Goal: Task Accomplishment & Management: Complete application form

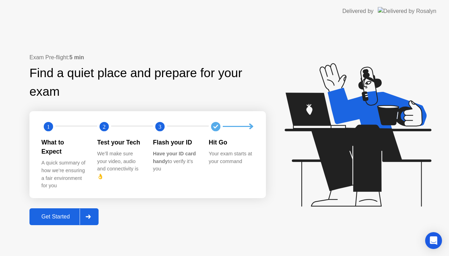
click at [94, 212] on div at bounding box center [88, 217] width 17 height 16
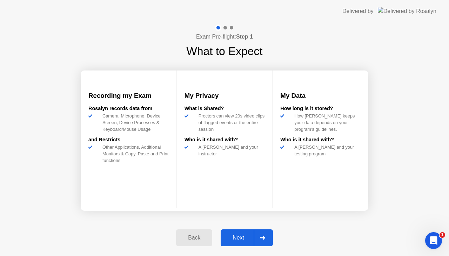
click at [266, 236] on div at bounding box center [262, 238] width 17 height 16
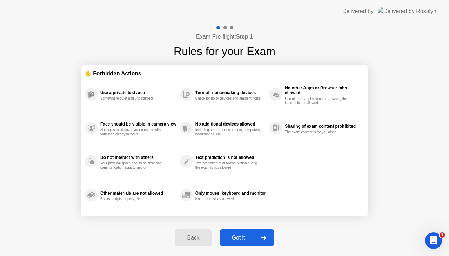
click at [266, 238] on icon at bounding box center [263, 238] width 5 height 4
select select "Available cameras"
select select "Available speakers"
select select "Available microphones"
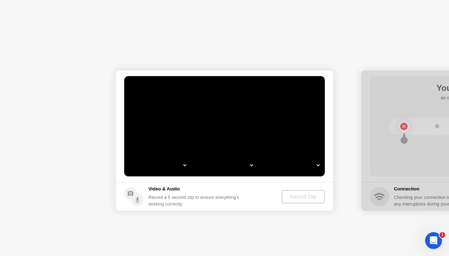
select select "**********"
select select "*******"
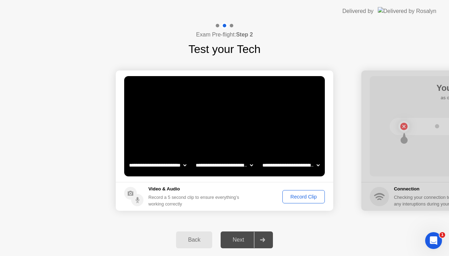
click at [302, 195] on div "Record Clip" at bounding box center [304, 197] width 38 height 6
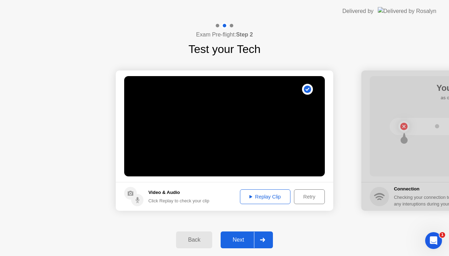
click at [263, 194] on div "Replay Clip" at bounding box center [265, 197] width 46 height 6
click at [265, 237] on div at bounding box center [262, 240] width 17 height 16
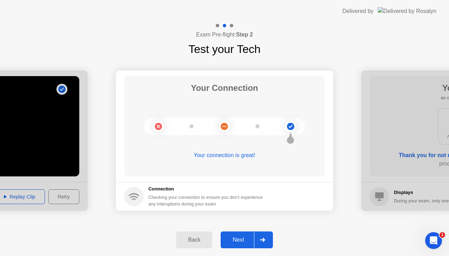
click at [265, 234] on div at bounding box center [262, 240] width 17 height 16
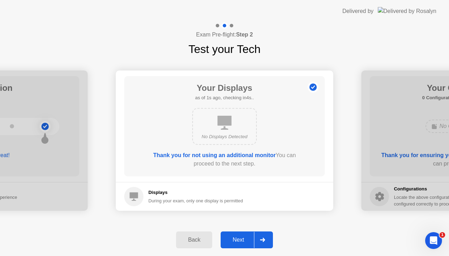
click at [264, 239] on icon at bounding box center [262, 240] width 5 height 4
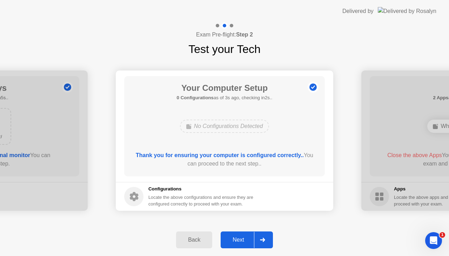
click at [264, 239] on icon at bounding box center [262, 240] width 5 height 4
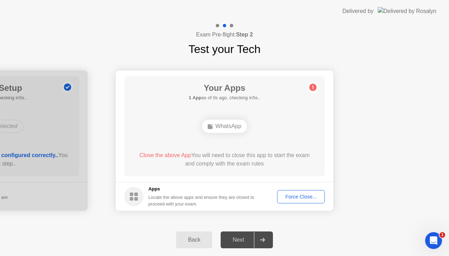
click at [305, 195] on div "Force Close..." at bounding box center [301, 197] width 43 height 6
click at [295, 196] on div "Force Close..." at bounding box center [301, 197] width 43 height 6
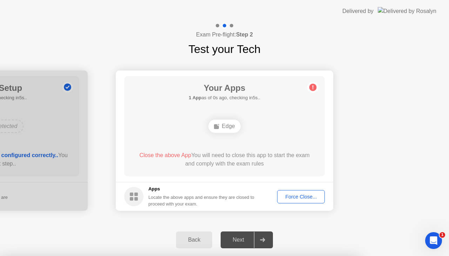
click at [294, 194] on div "Force Close..." at bounding box center [301, 197] width 43 height 6
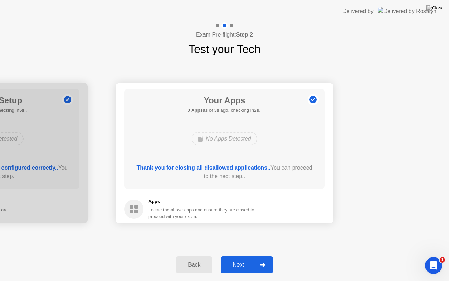
click at [264, 256] on icon at bounding box center [262, 264] width 5 height 4
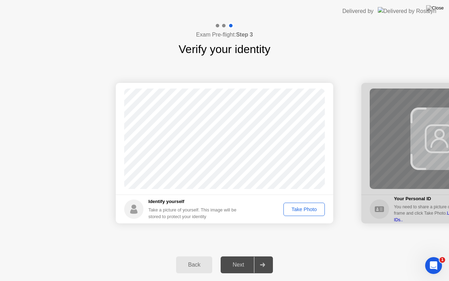
click at [304, 210] on div "Take Photo" at bounding box center [304, 209] width 36 height 6
click at [267, 256] on div at bounding box center [262, 264] width 17 height 16
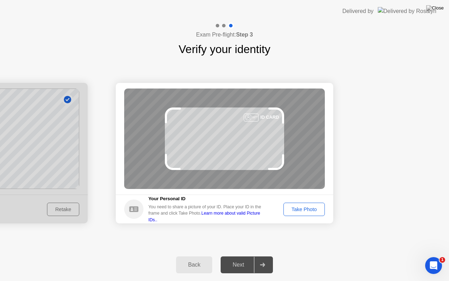
click at [295, 209] on div "Take Photo" at bounding box center [304, 209] width 36 height 6
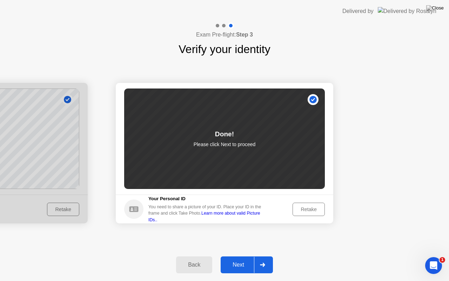
click at [265, 256] on icon at bounding box center [262, 264] width 5 height 4
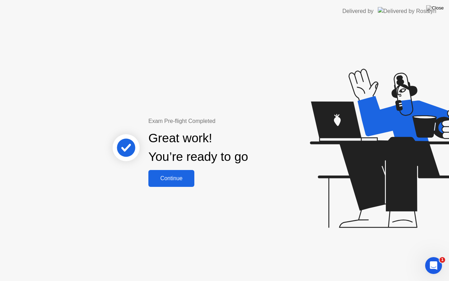
click at [170, 178] on div "Continue" at bounding box center [171, 178] width 42 height 6
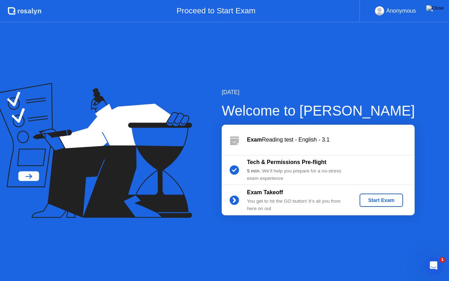
click at [375, 197] on div "Start Exam" at bounding box center [381, 200] width 38 height 6
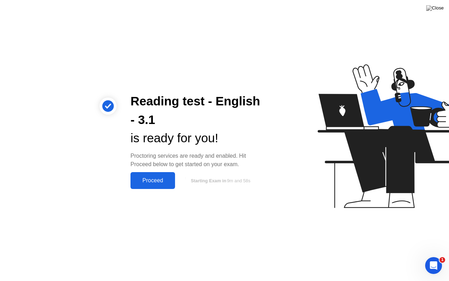
click at [153, 178] on div "Proceed" at bounding box center [153, 180] width 40 height 6
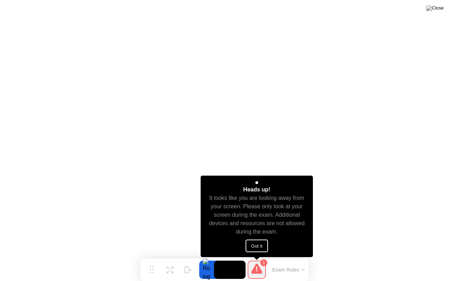
click at [256, 244] on button "Got it" at bounding box center [257, 245] width 22 height 13
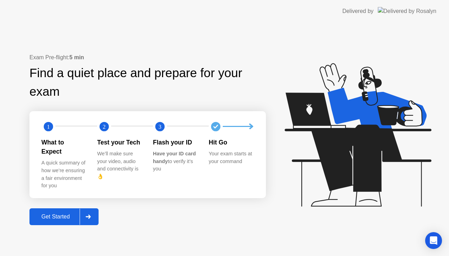
click at [90, 215] on icon at bounding box center [88, 217] width 5 height 4
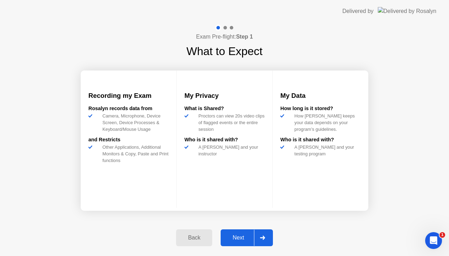
click at [241, 238] on div "Next" at bounding box center [238, 238] width 31 height 6
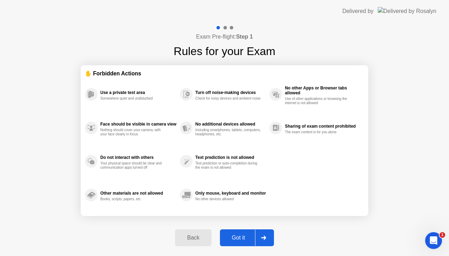
click at [241, 238] on div "Got it" at bounding box center [238, 238] width 33 height 6
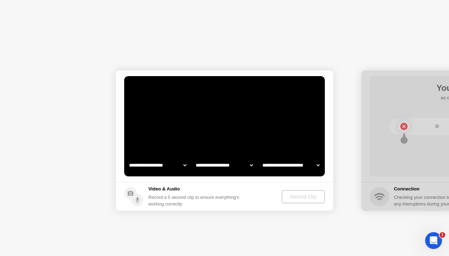
select select "**********"
select select "*******"
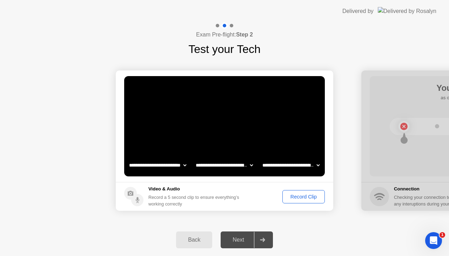
click at [300, 196] on div "Record Clip" at bounding box center [304, 197] width 38 height 6
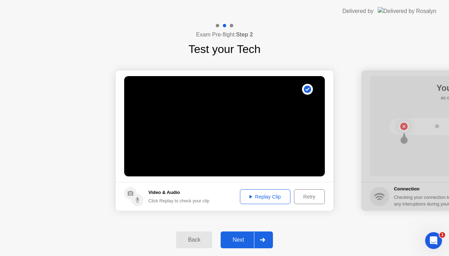
click at [263, 199] on div "Replay Clip" at bounding box center [265, 197] width 46 height 6
click at [266, 239] on div at bounding box center [262, 240] width 17 height 16
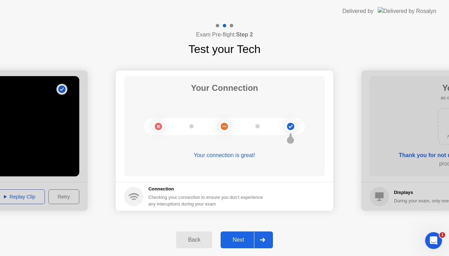
click at [266, 239] on div at bounding box center [262, 240] width 17 height 16
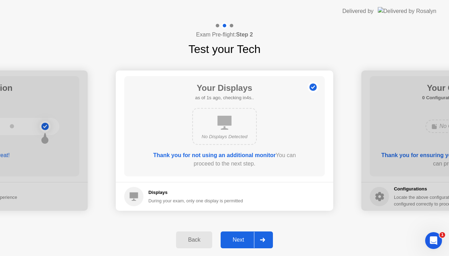
click at [266, 239] on div at bounding box center [262, 240] width 17 height 16
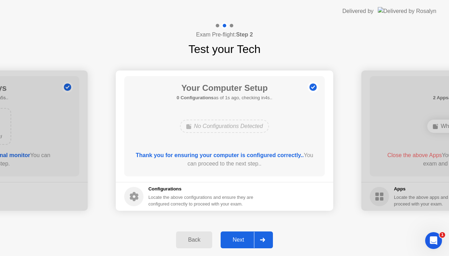
click at [266, 239] on div at bounding box center [262, 240] width 17 height 16
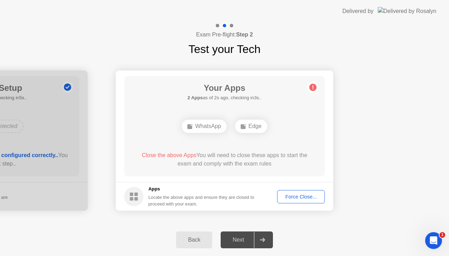
click at [297, 198] on div "Force Close..." at bounding box center [301, 197] width 43 height 6
click at [293, 198] on div "Force Close..." at bounding box center [301, 197] width 43 height 6
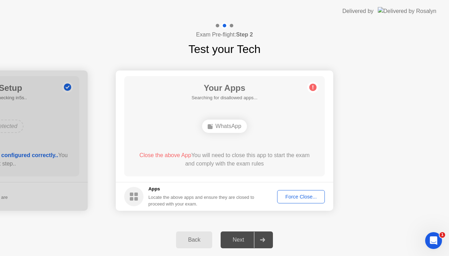
click at [301, 199] on div "Force Close..." at bounding box center [301, 197] width 43 height 6
click at [300, 196] on div "Force Close..." at bounding box center [301, 197] width 43 height 6
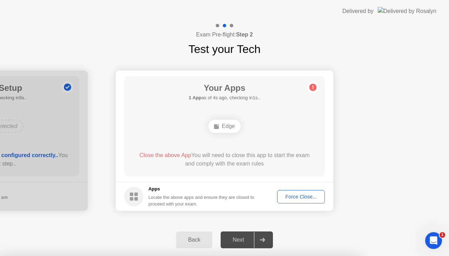
click at [300, 195] on div "Force Close..." at bounding box center [301, 197] width 43 height 6
click at [297, 197] on div "Force Close..." at bounding box center [301, 197] width 43 height 6
click at [297, 256] on div at bounding box center [224, 256] width 449 height 0
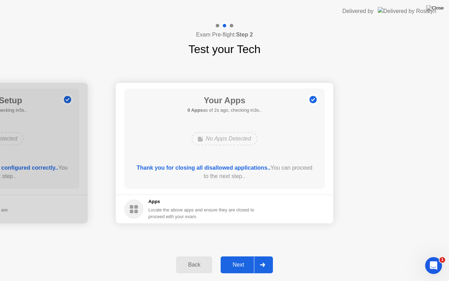
click at [266, 256] on div at bounding box center [262, 264] width 17 height 16
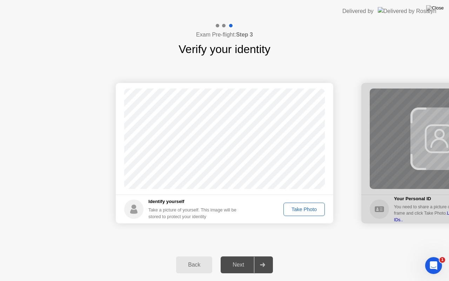
click at [307, 208] on div "Take Photo" at bounding box center [304, 209] width 36 height 6
click at [264, 256] on icon at bounding box center [262, 264] width 5 height 4
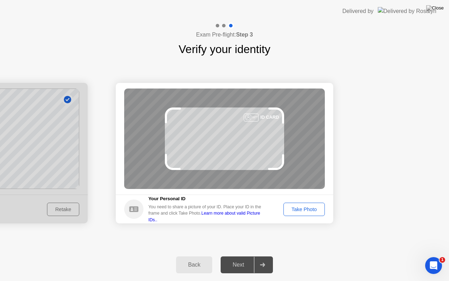
click at [302, 208] on div "Take Photo" at bounding box center [304, 209] width 36 height 6
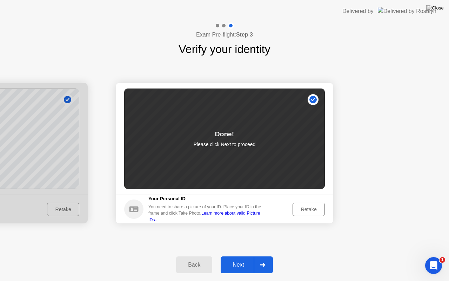
click at [266, 256] on div at bounding box center [262, 264] width 17 height 16
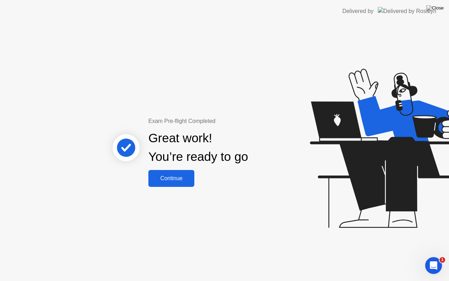
click at [169, 180] on div "Continue" at bounding box center [171, 178] width 42 height 6
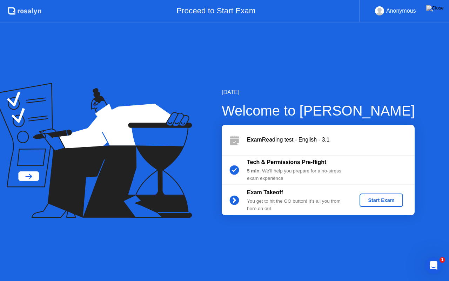
click at [383, 197] on div "Start Exam" at bounding box center [381, 200] width 38 height 6
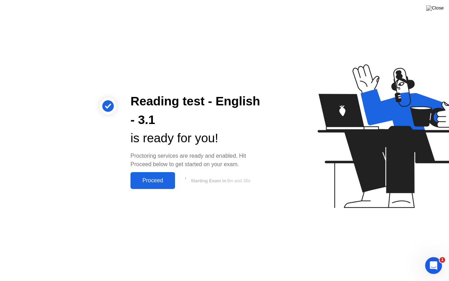
click at [147, 181] on div "Proceed" at bounding box center [153, 180] width 40 height 6
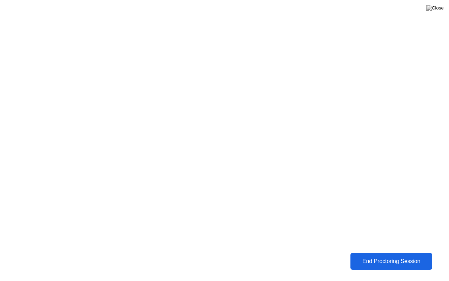
click at [381, 256] on div "End Proctoring Session" at bounding box center [391, 261] width 78 height 6
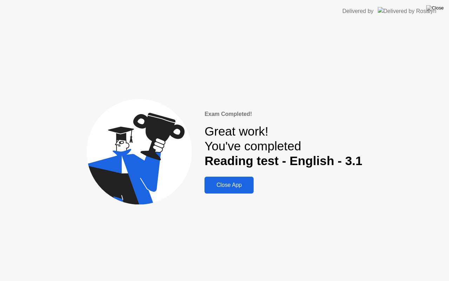
click at [228, 182] on div "Close App" at bounding box center [229, 185] width 45 height 6
